Goal: Task Accomplishment & Management: Use online tool/utility

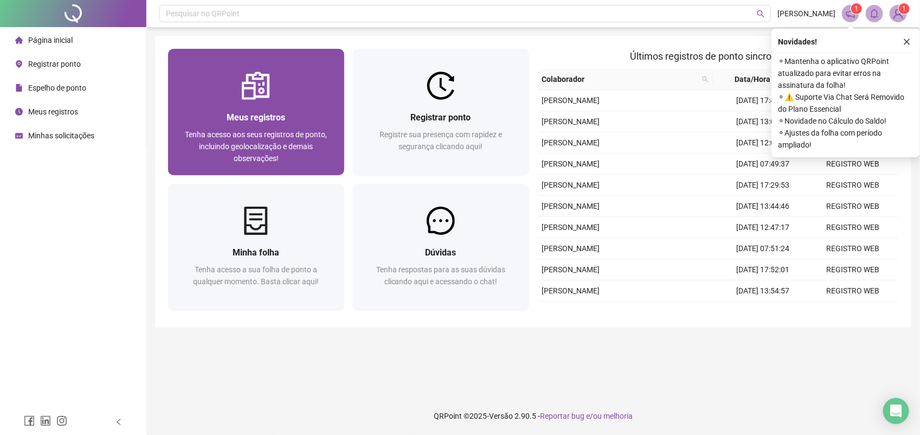
drag, startPoint x: 0, startPoint y: 0, endPoint x: 311, endPoint y: 107, distance: 328.6
click at [311, 107] on div "Meus registros Tenha acesso aos seus registros de ponto, incluindo geolocalizaç…" at bounding box center [256, 137] width 176 height 75
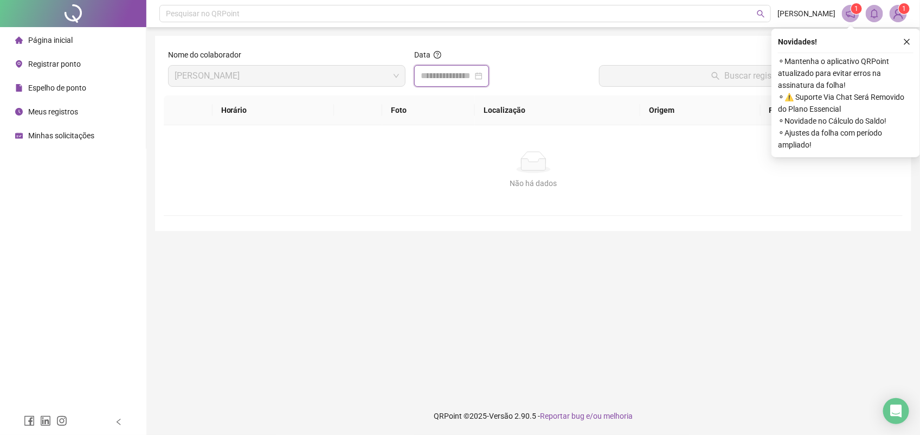
click at [473, 71] on input at bounding box center [447, 75] width 52 height 13
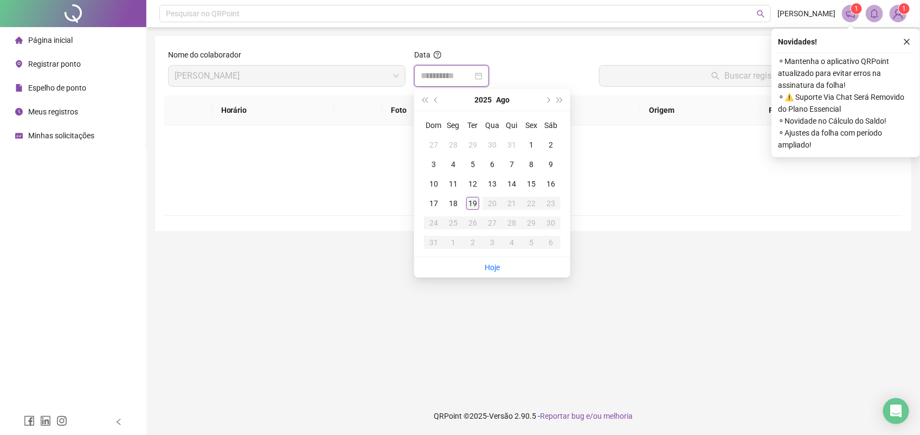
type input "**********"
click at [470, 201] on div "19" at bounding box center [472, 203] width 13 height 13
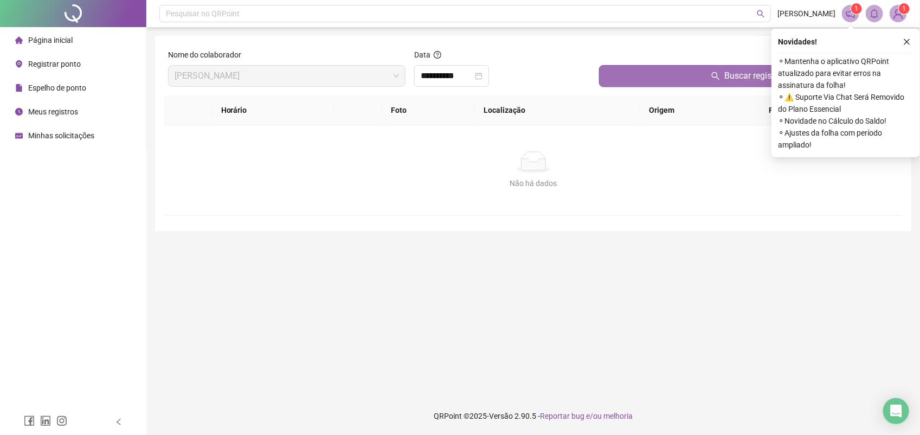
click at [639, 83] on button "Buscar registros" at bounding box center [748, 76] width 299 height 22
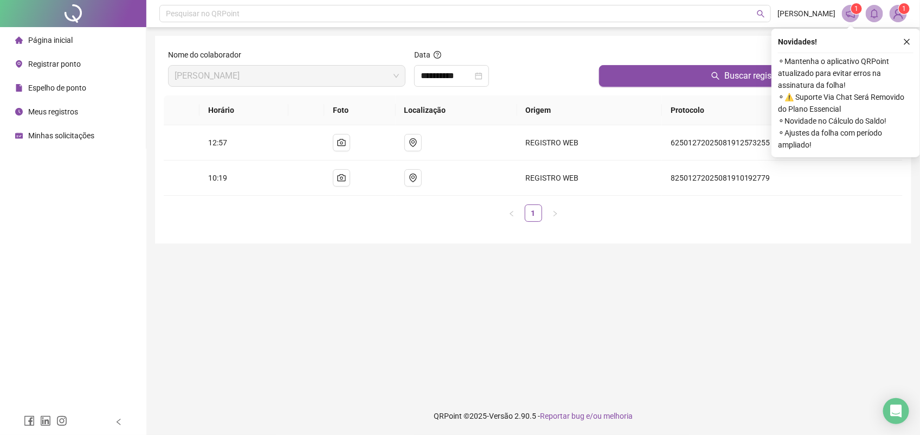
click at [57, 57] on div "Registrar ponto" at bounding box center [48, 64] width 66 height 22
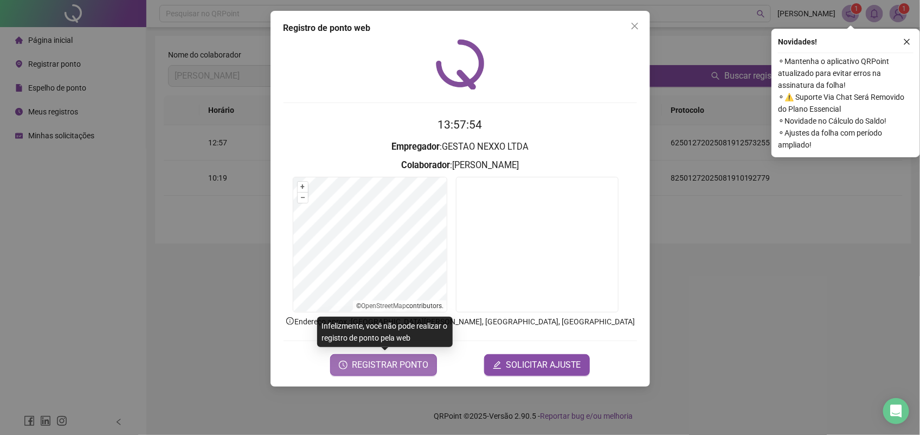
click at [407, 370] on span "REGISTRAR PONTO" at bounding box center [390, 364] width 76 height 13
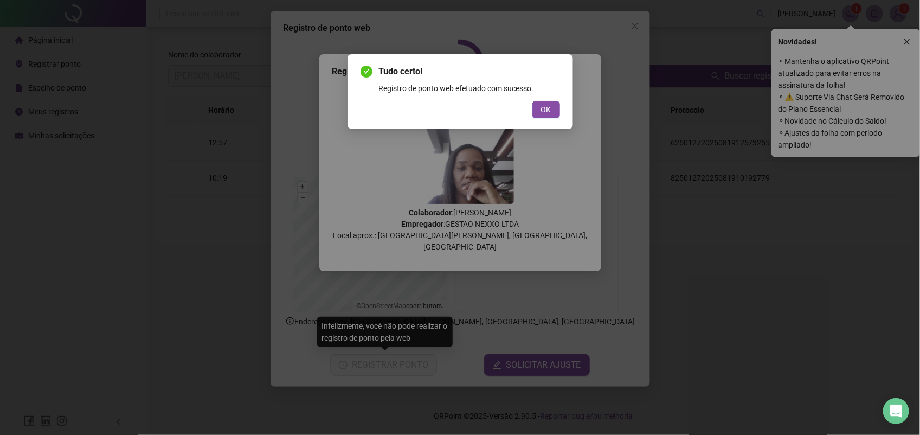
drag, startPoint x: 540, startPoint y: 109, endPoint x: 596, endPoint y: 66, distance: 70.4
click at [542, 107] on button "OK" at bounding box center [547, 109] width 28 height 17
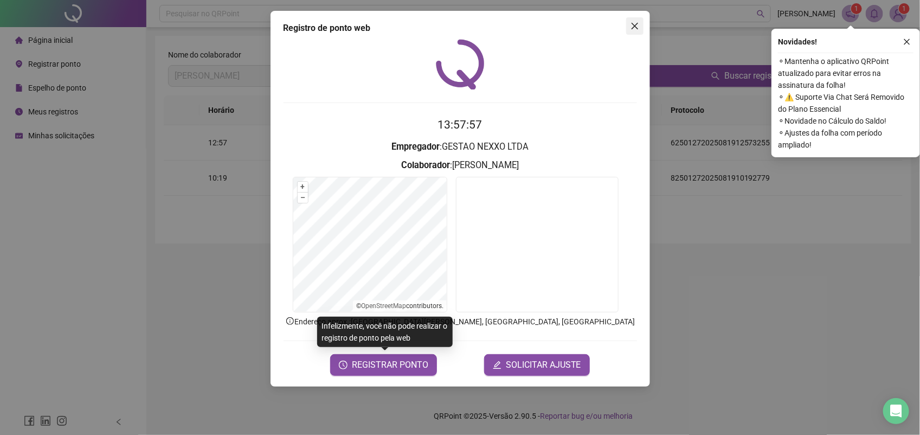
click at [636, 20] on button "Close" at bounding box center [634, 25] width 17 height 17
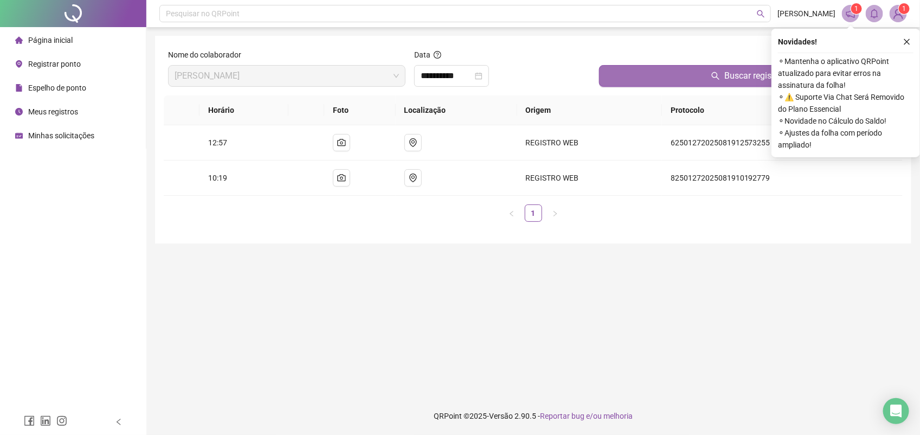
click at [679, 75] on button "Buscar registros" at bounding box center [748, 76] width 299 height 22
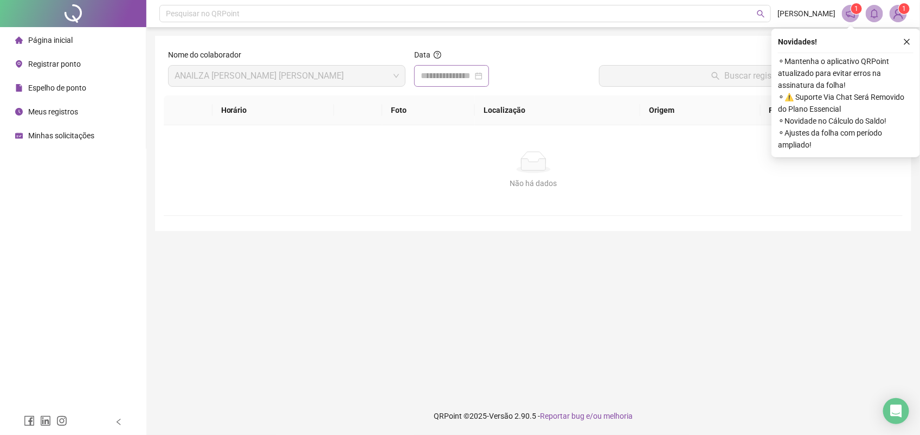
click at [483, 81] on div at bounding box center [452, 75] width 62 height 13
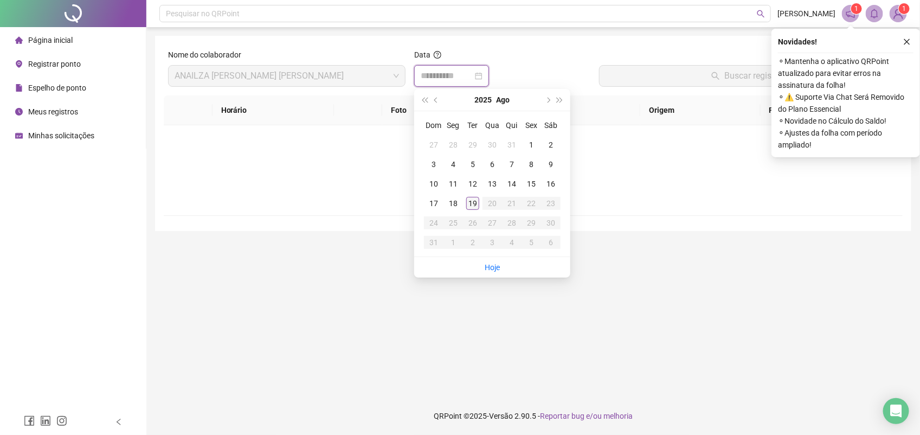
type input "**********"
click at [472, 202] on div "19" at bounding box center [472, 203] width 13 height 13
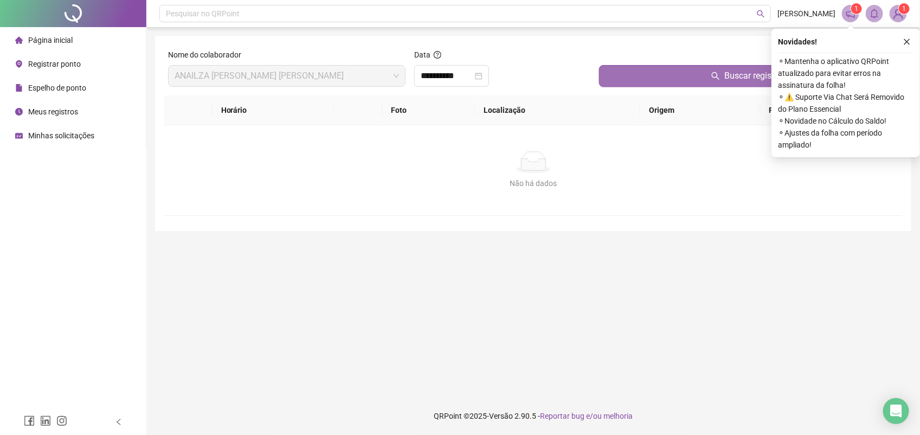
click at [673, 77] on button "Buscar registros" at bounding box center [748, 76] width 299 height 22
